Goal: Transaction & Acquisition: Download file/media

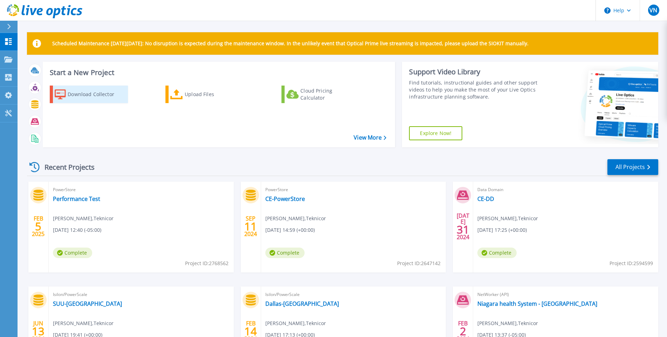
click at [76, 96] on div "Download Collector" at bounding box center [96, 94] width 56 height 14
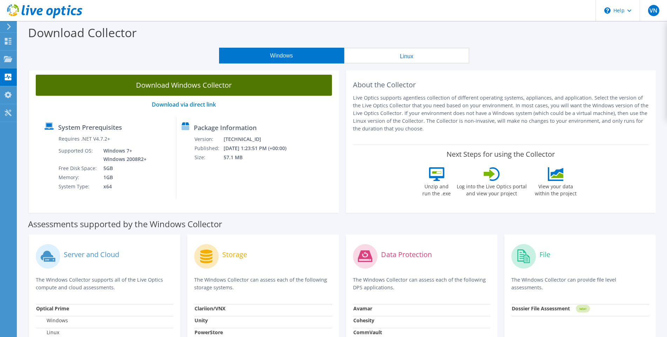
click at [218, 88] on link "Download Windows Collector" at bounding box center [184, 85] width 296 height 21
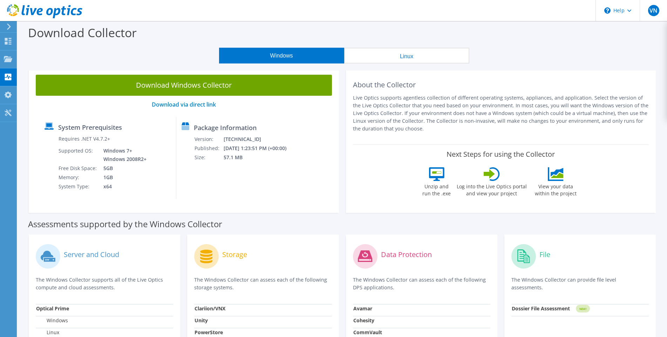
drag, startPoint x: 406, startPoint y: 25, endPoint x: 381, endPoint y: 18, distance: 26.3
click at [381, 18] on header "VN End User [PERSON_NAME] [EMAIL_ADDRESS][DOMAIN_NAME] Teknicor My Profile Log …" at bounding box center [333, 10] width 667 height 21
